Goal: Information Seeking & Learning: Find specific fact

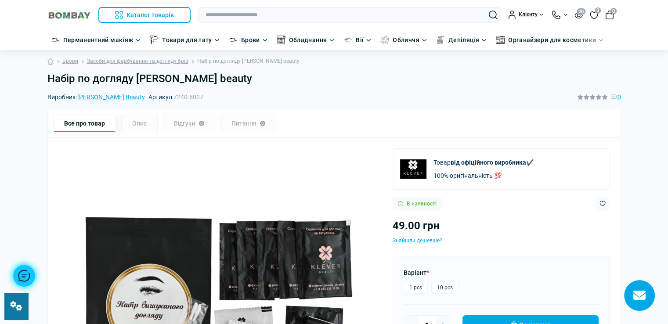
click at [284, 14] on input "text" at bounding box center [350, 15] width 304 height 16
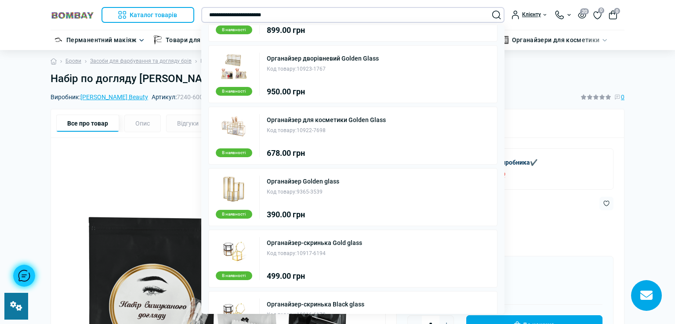
scroll to position [176, 0]
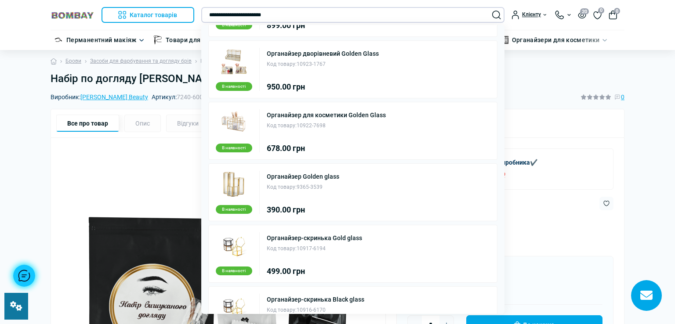
click at [327, 15] on input "**********" at bounding box center [353, 15] width 304 height 16
paste input "text"
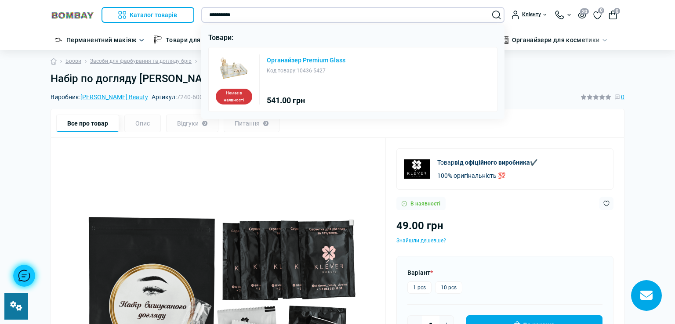
type input "**********"
click at [307, 61] on link "Органайзер Premium Glass" at bounding box center [306, 60] width 79 height 6
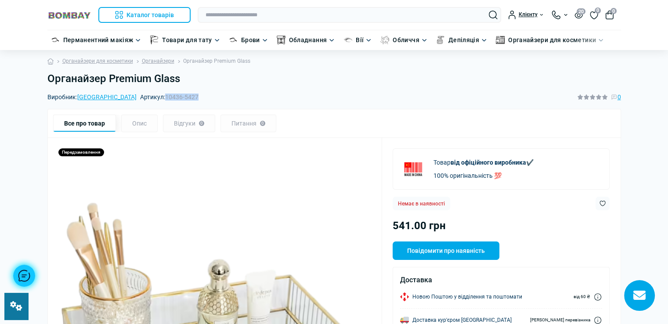
drag, startPoint x: 124, startPoint y: 98, endPoint x: 178, endPoint y: 102, distance: 54.6
click at [178, 102] on div "Виробник: China Артикул: 10436-5427 0" at bounding box center [334, 97] width 574 height 10
copy span "10436-5427"
drag, startPoint x: 160, startPoint y: 97, endPoint x: 124, endPoint y: 99, distance: 36.1
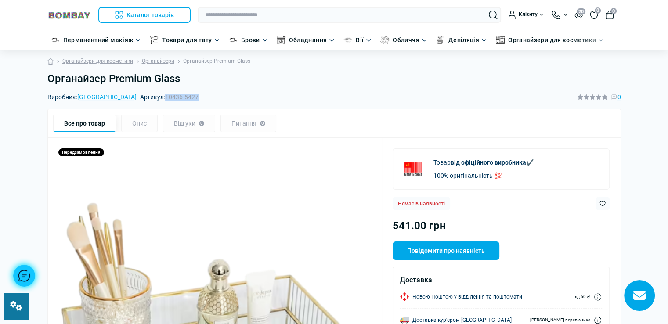
click at [124, 99] on div "Виробник: China Артикул: 10436-5427 0" at bounding box center [334, 97] width 574 height 10
copy span "10436-5427"
